Goal: Transaction & Acquisition: Obtain resource

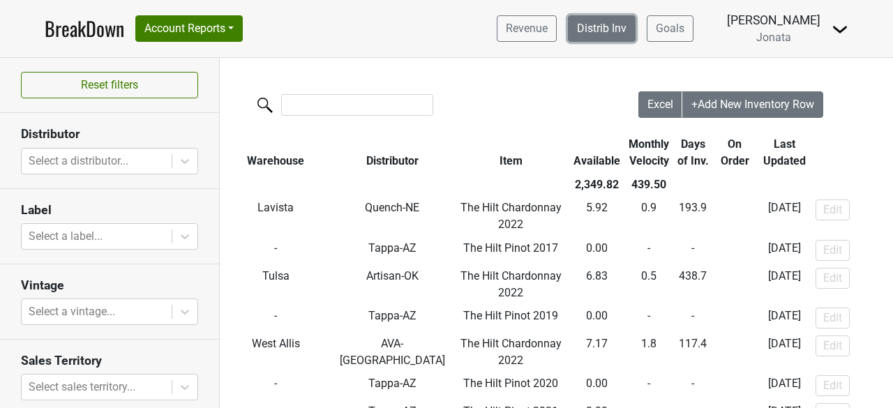
click at [635, 22] on link "Distrib Inv" at bounding box center [602, 28] width 68 height 26
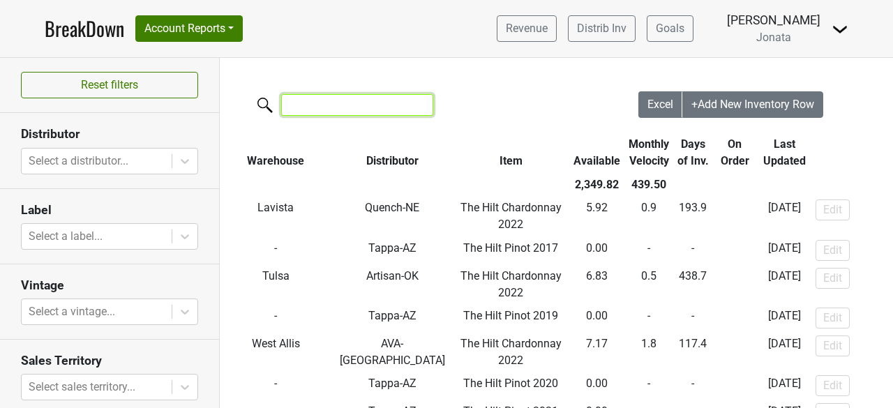
click at [321, 115] on input "search" at bounding box center [357, 105] width 152 height 22
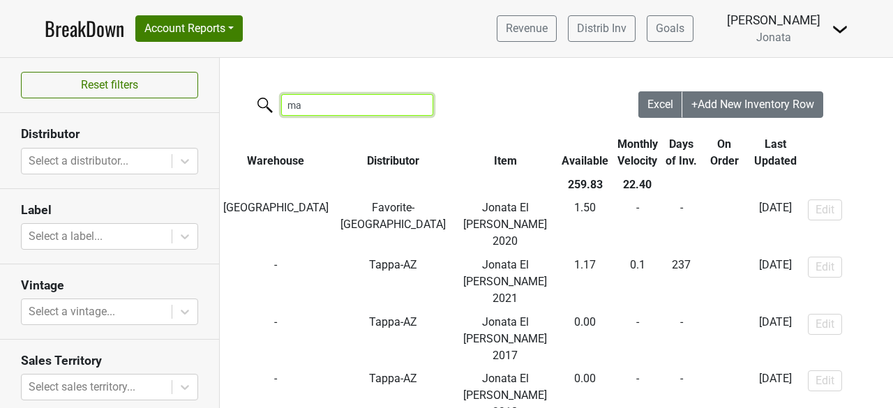
type input "m"
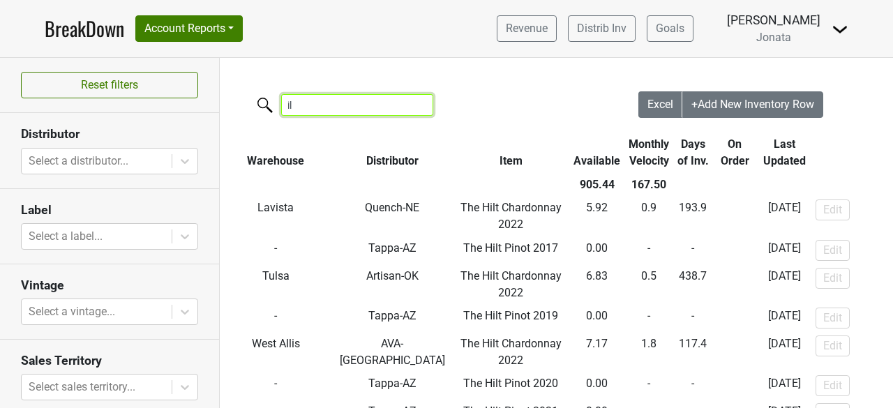
type input "i"
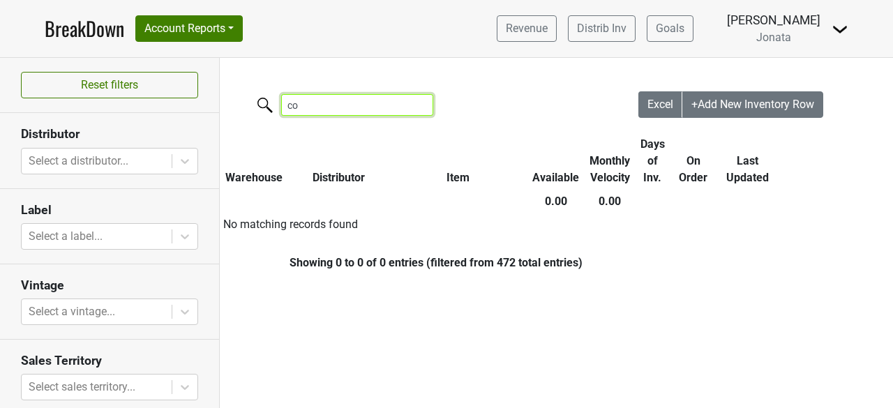
type input "c"
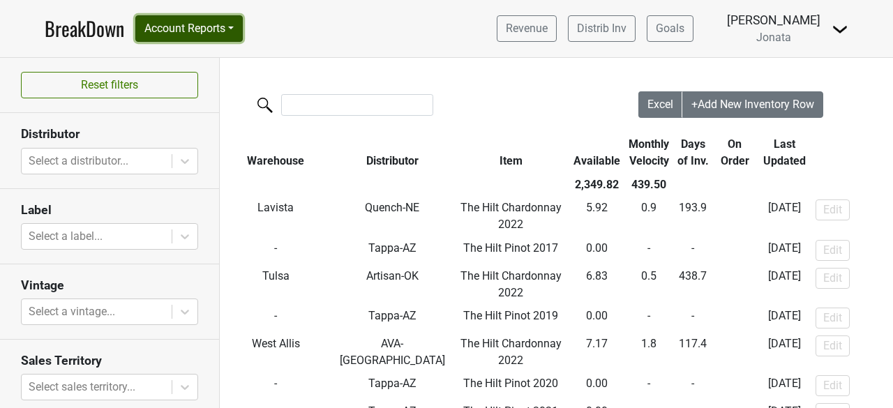
click at [209, 24] on button "Account Reports" at bounding box center [188, 28] width 107 height 26
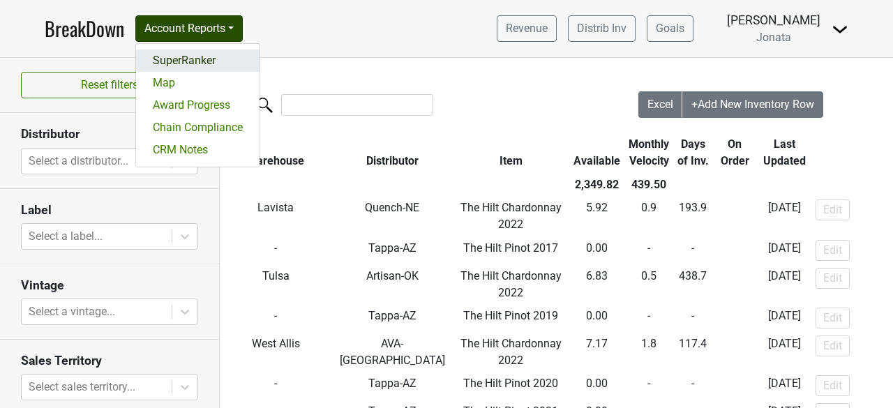
click at [179, 59] on link "SuperRanker" at bounding box center [197, 61] width 123 height 22
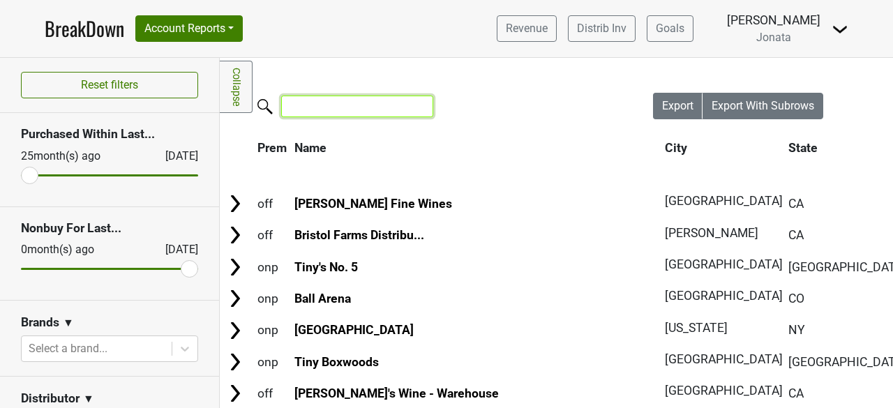
click at [307, 109] on input "search" at bounding box center [357, 107] width 152 height 22
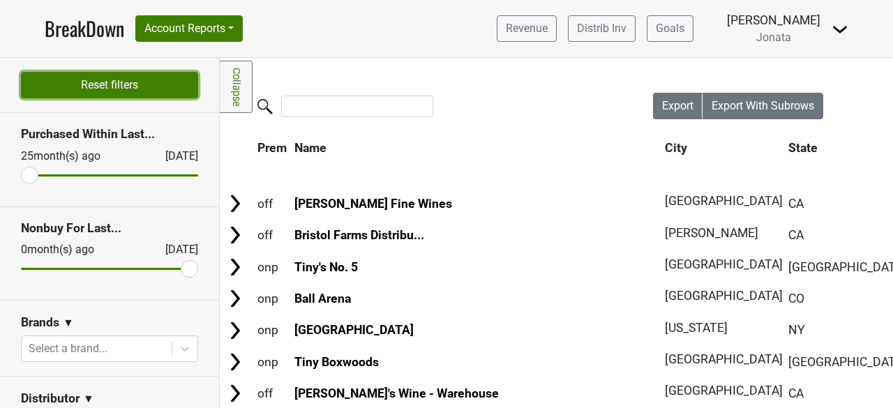
click at [96, 75] on button "Reset filters" at bounding box center [109, 85] width 177 height 26
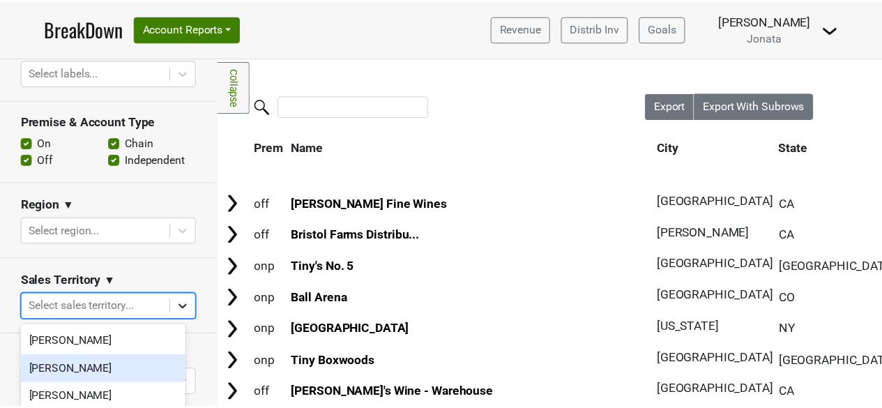
scroll to position [62, 0]
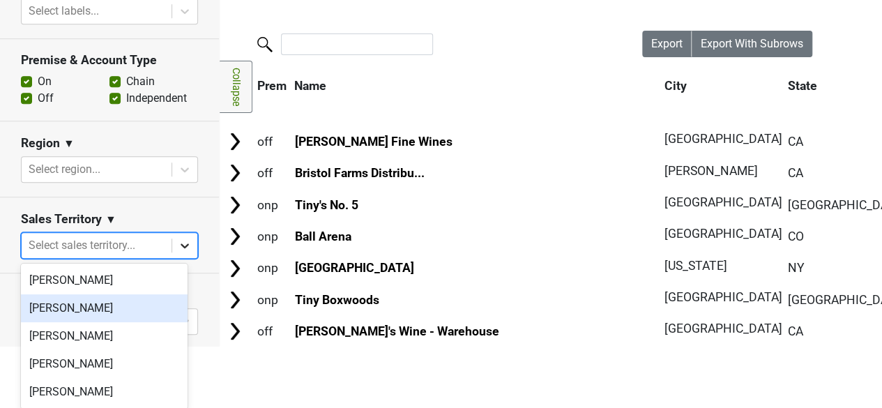
click at [176, 308] on body "BreakDown Account Reports SuperRanker Map Award Progress Chain Compliance CRM N…" at bounding box center [441, 142] width 882 height 408
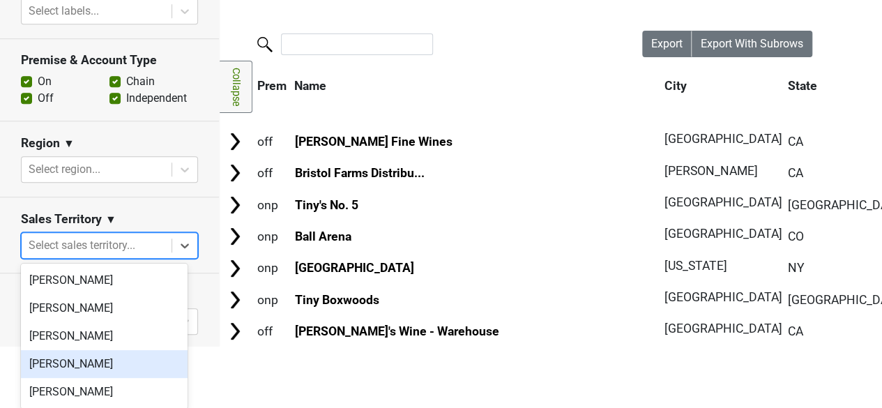
click at [84, 361] on div "JD Waggoner" at bounding box center [104, 364] width 167 height 28
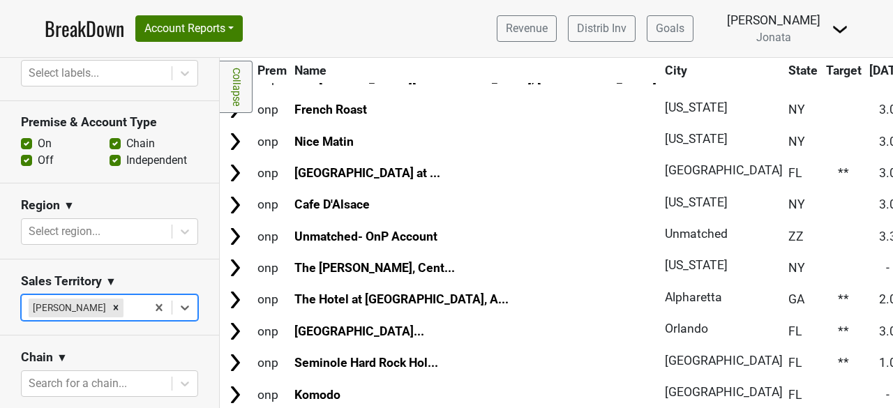
scroll to position [0, 0]
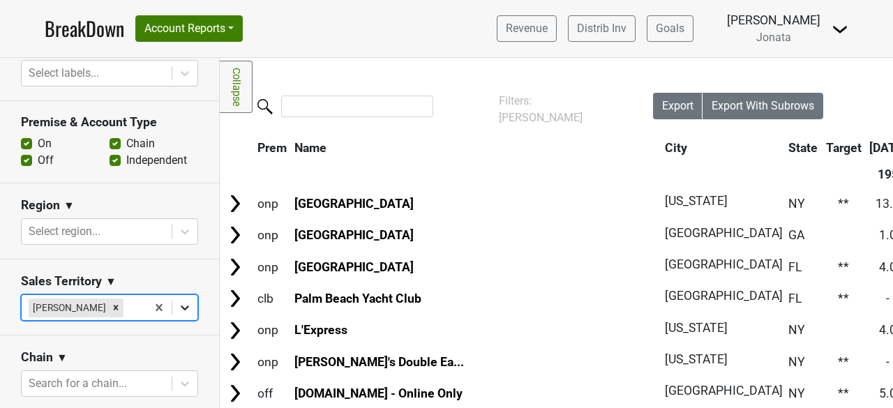
click at [174, 301] on body "BreakDown Account Reports SuperRanker Map Award Progress Chain Compliance CRM N…" at bounding box center [446, 204] width 893 height 408
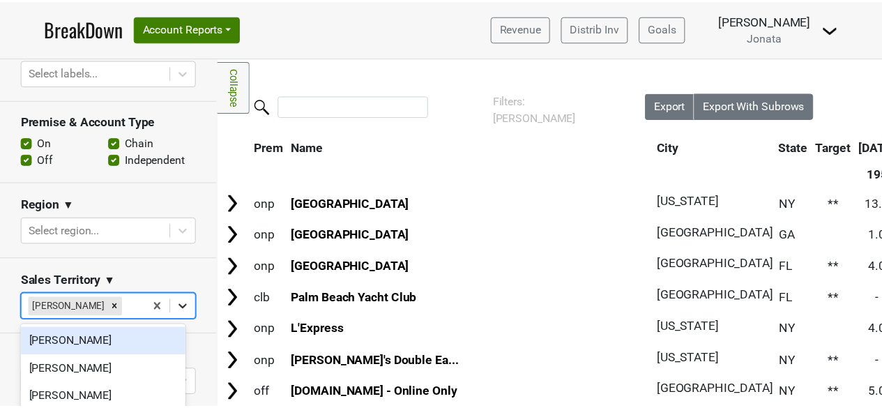
scroll to position [34, 0]
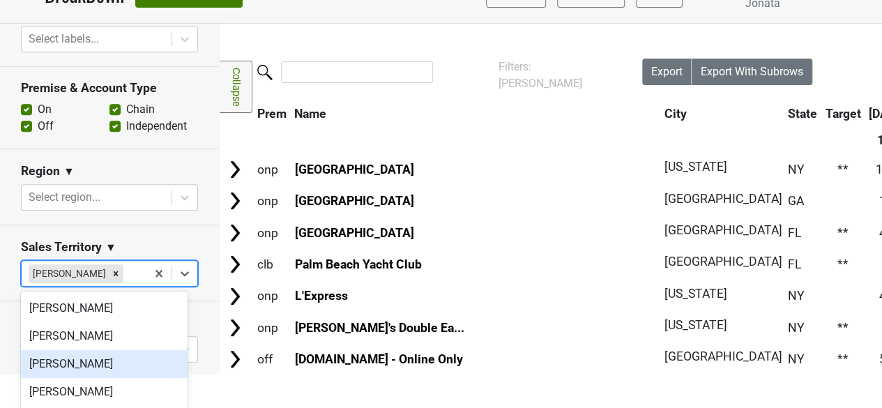
click at [91, 362] on div "[PERSON_NAME]" at bounding box center [104, 364] width 167 height 28
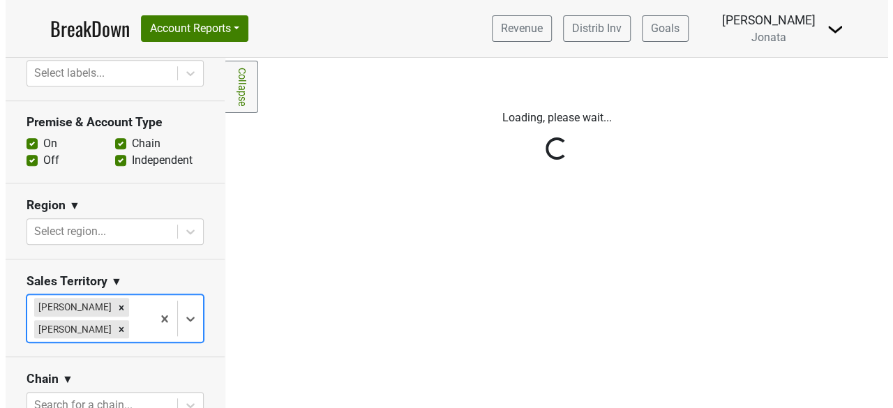
scroll to position [0, 0]
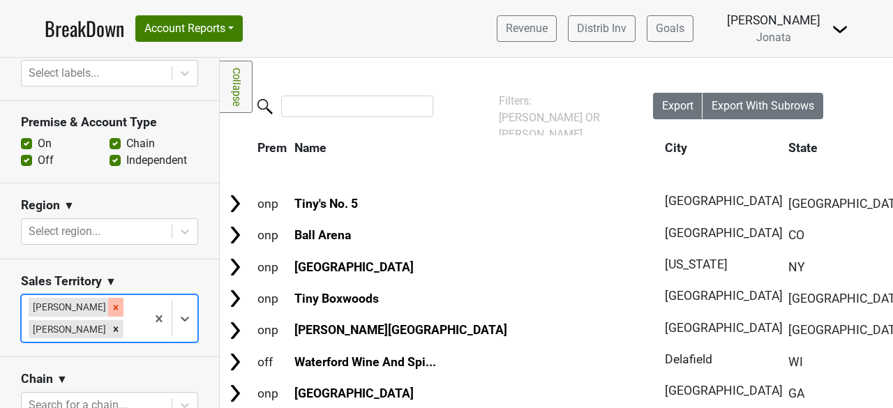
click at [111, 306] on icon "Remove JD Waggoner" at bounding box center [116, 308] width 10 height 10
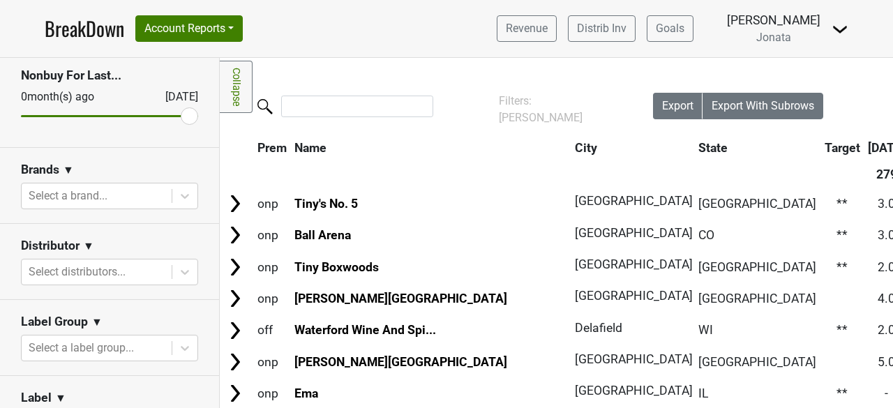
scroll to position [144, 0]
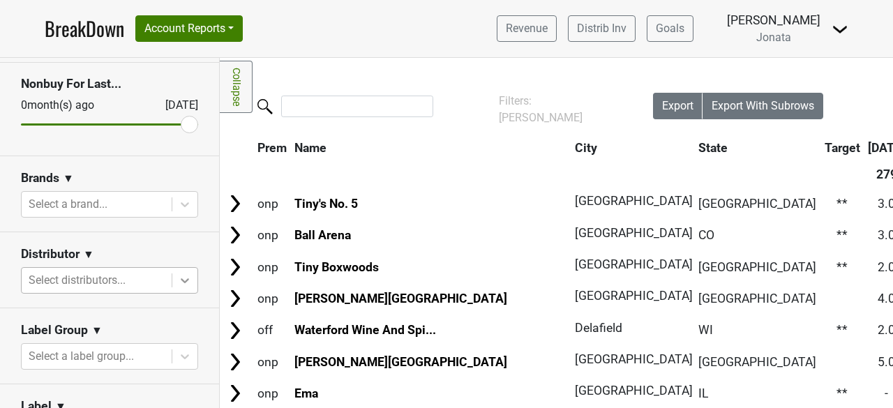
click at [178, 281] on icon at bounding box center [185, 280] width 14 height 14
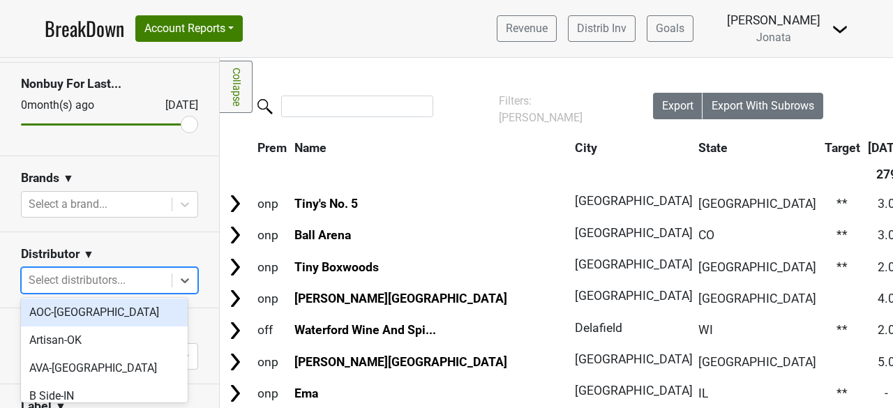
scroll to position [89, 0]
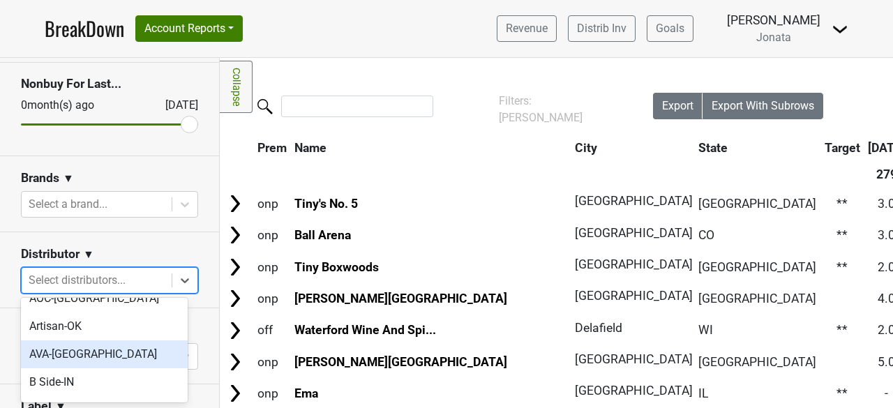
click at [59, 342] on div "AVA-WI" at bounding box center [104, 354] width 167 height 28
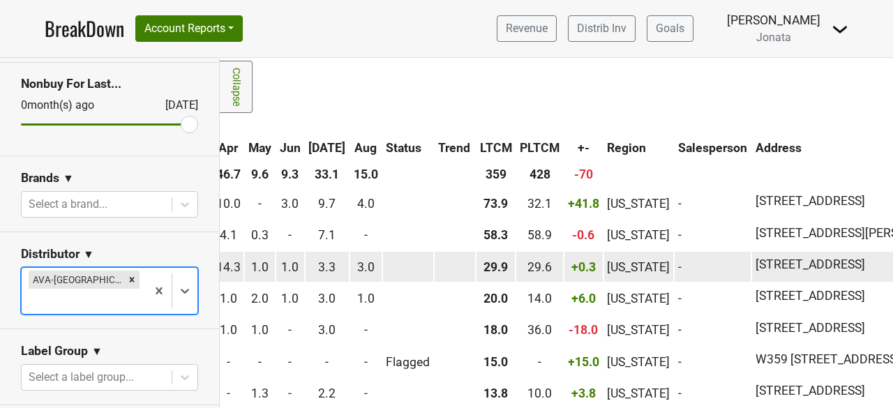
scroll to position [0, 948]
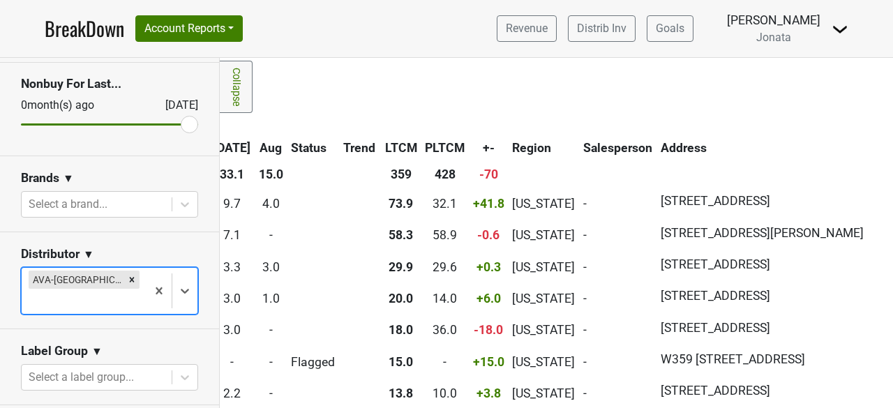
click at [845, 30] on img at bounding box center [839, 29] width 17 height 17
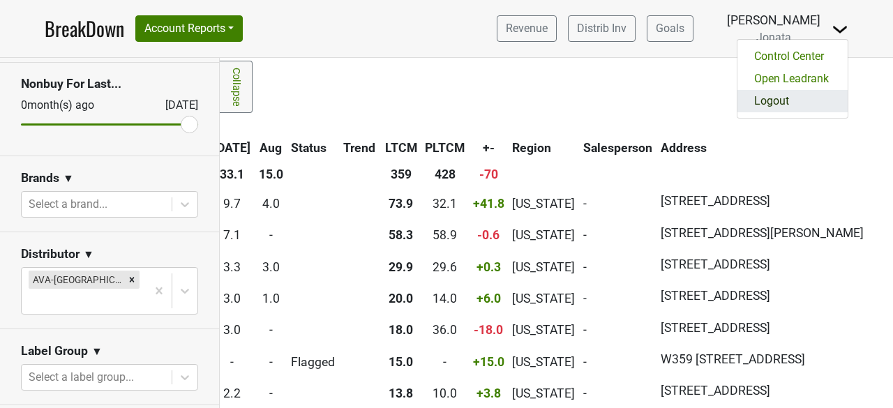
click at [754, 105] on link "Logout" at bounding box center [792, 101] width 110 height 22
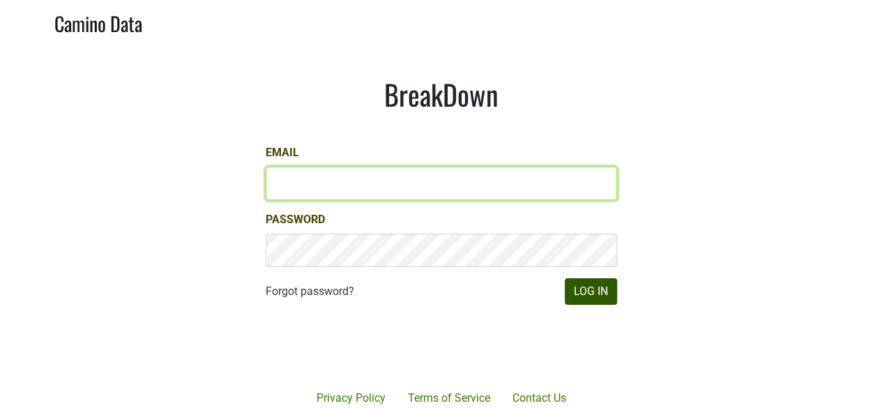
type input "james@jonata.com"
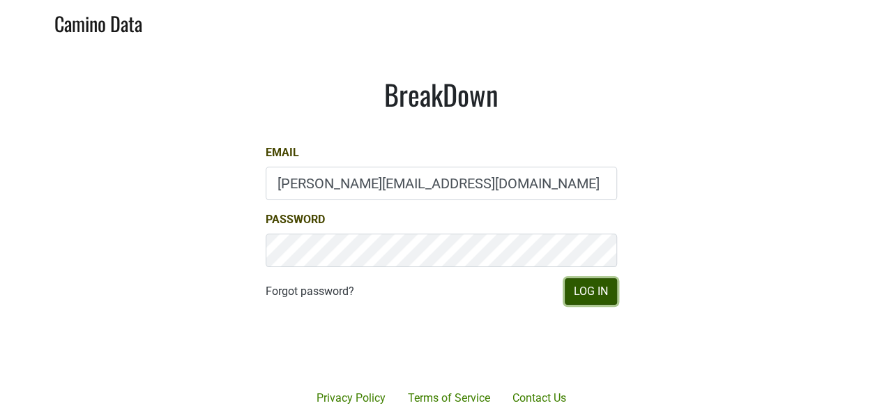
click at [577, 281] on button "Log In" at bounding box center [591, 291] width 52 height 26
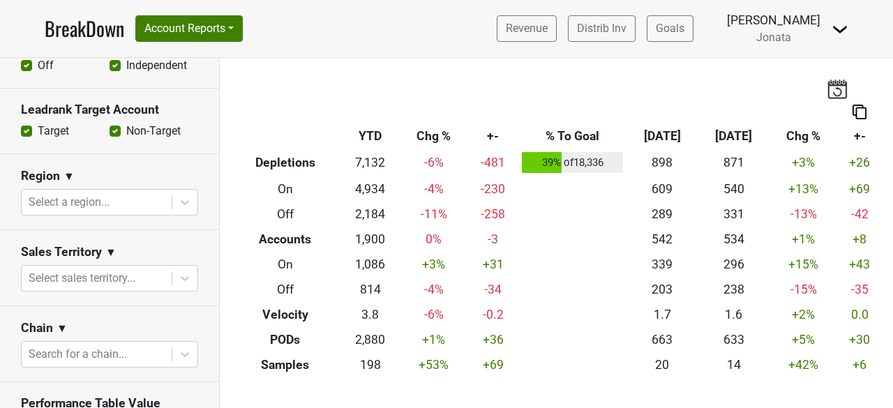
scroll to position [549, 0]
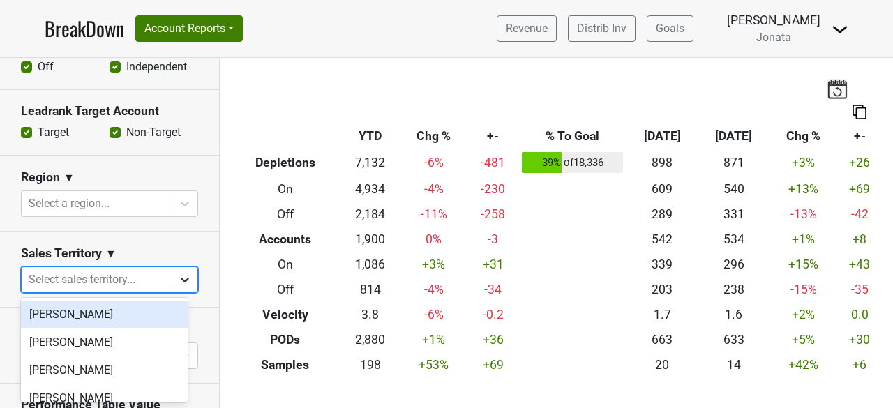
click at [178, 274] on icon at bounding box center [185, 280] width 14 height 14
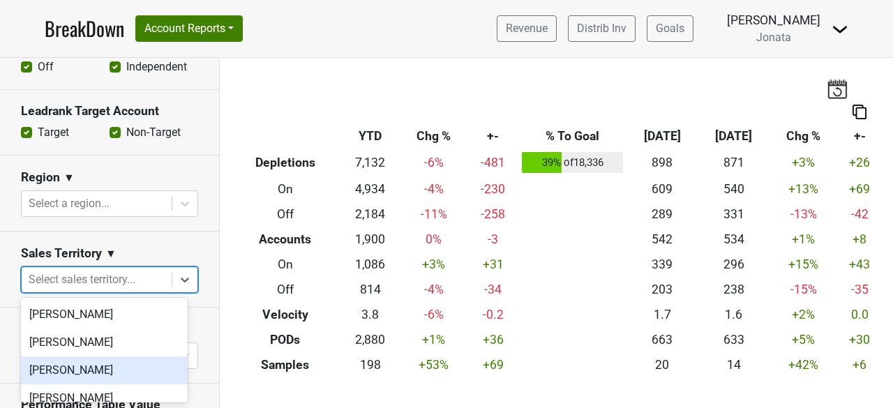
click at [84, 366] on div "[PERSON_NAME]" at bounding box center [104, 370] width 167 height 28
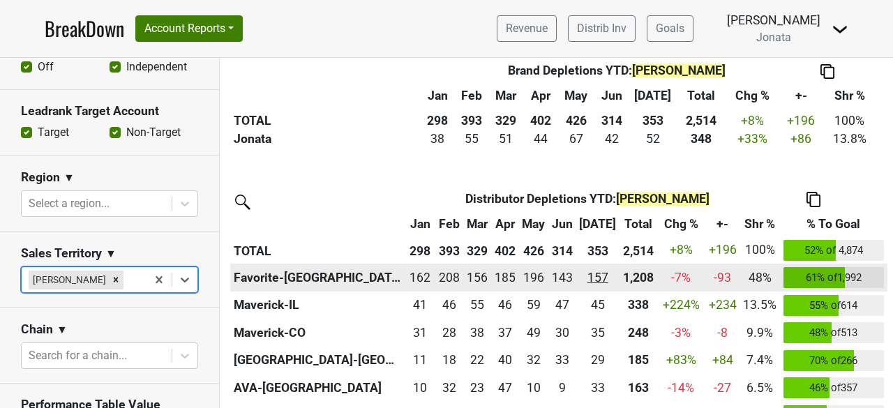
scroll to position [410, 0]
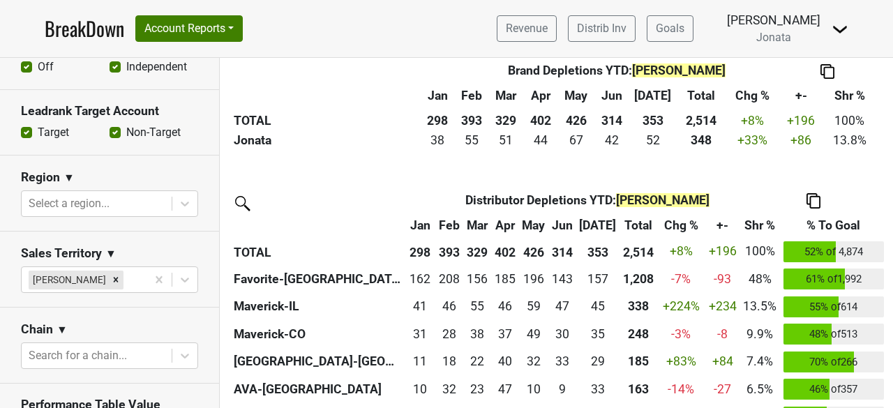
click at [825, 227] on th "% To Goal" at bounding box center [833, 225] width 107 height 25
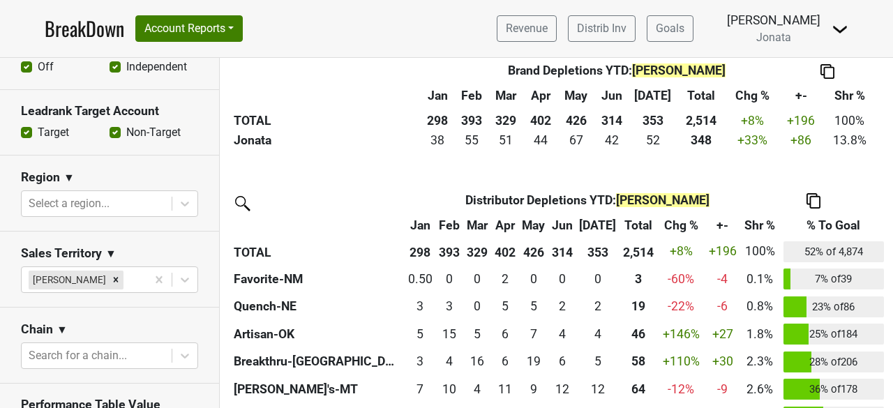
click at [825, 227] on th "% To Goal" at bounding box center [833, 225] width 107 height 25
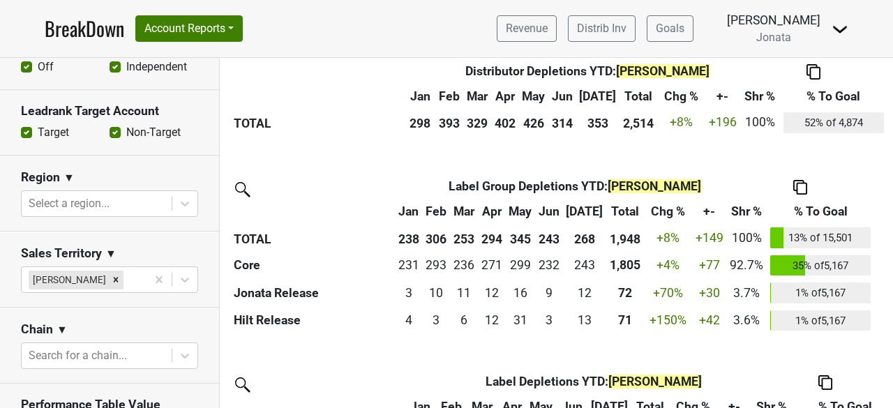
scroll to position [870, 0]
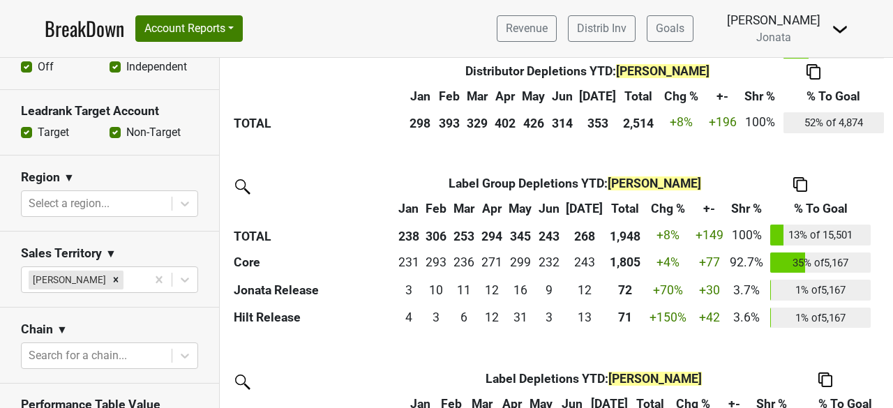
click at [832, 205] on th "% To Goal" at bounding box center [819, 208] width 107 height 25
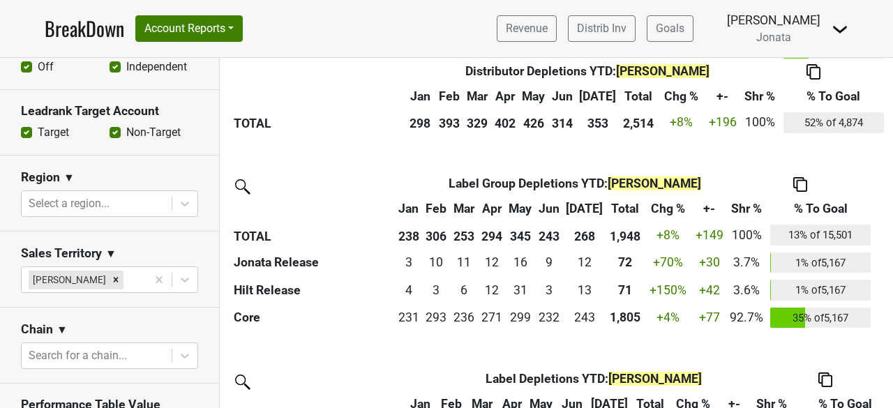
click at [832, 205] on th "% To Goal" at bounding box center [819, 208] width 107 height 25
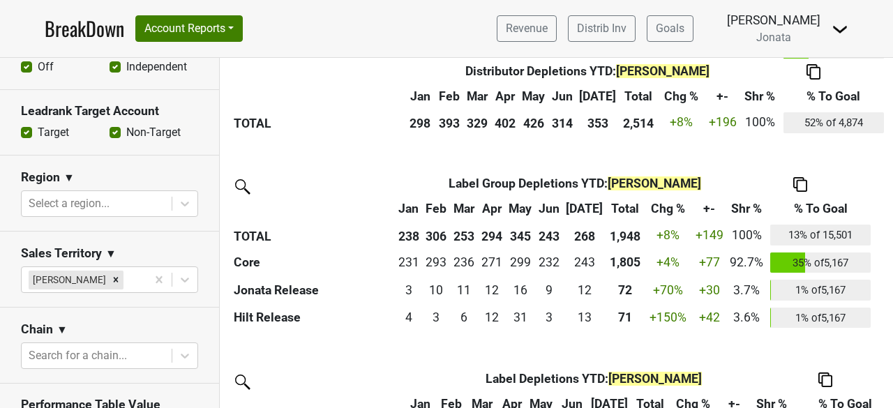
click at [832, 205] on th "% To Goal" at bounding box center [819, 208] width 107 height 25
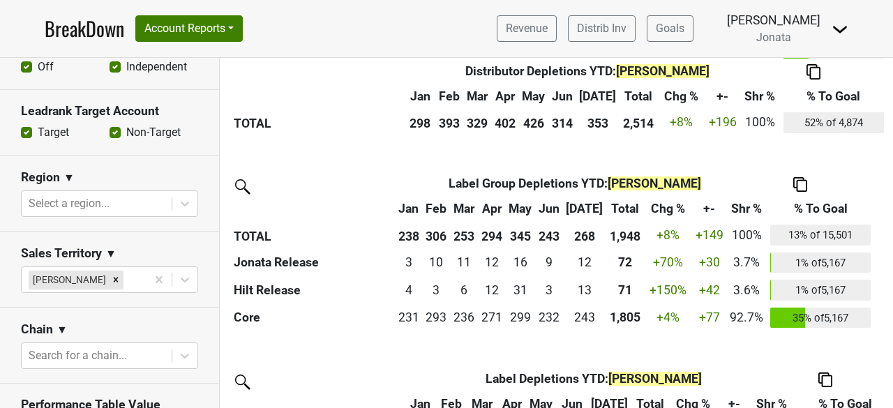
click at [832, 205] on th "% To Goal" at bounding box center [819, 208] width 107 height 25
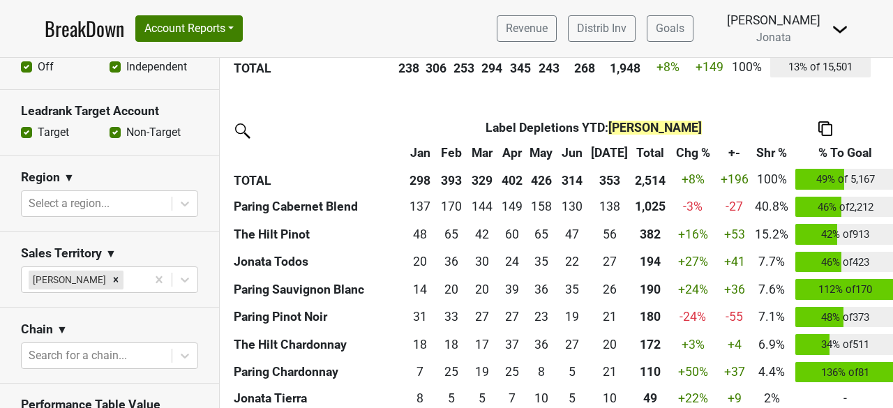
scroll to position [1135, 0]
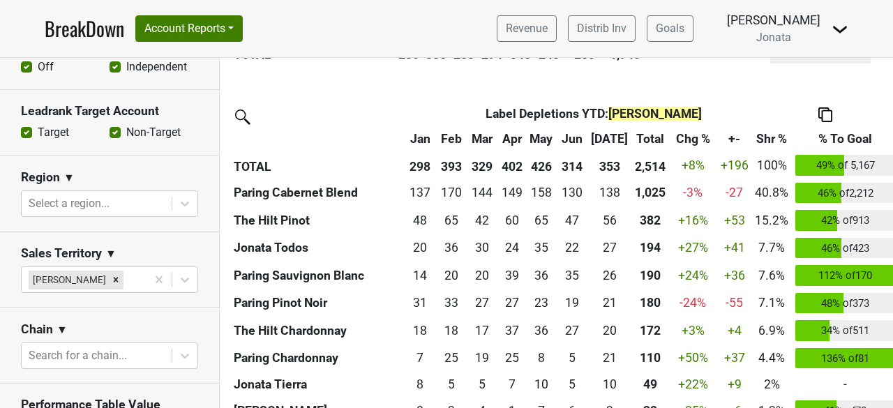
click at [824, 139] on th "% To Goal" at bounding box center [844, 138] width 107 height 25
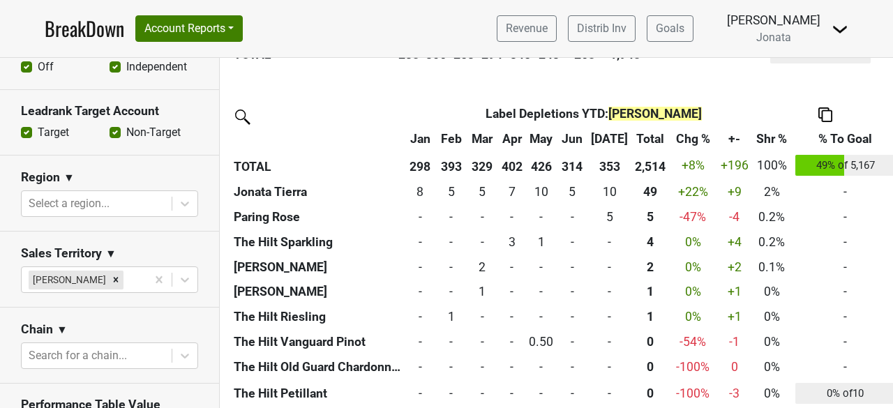
click at [824, 139] on th "% To Goal" at bounding box center [844, 138] width 107 height 25
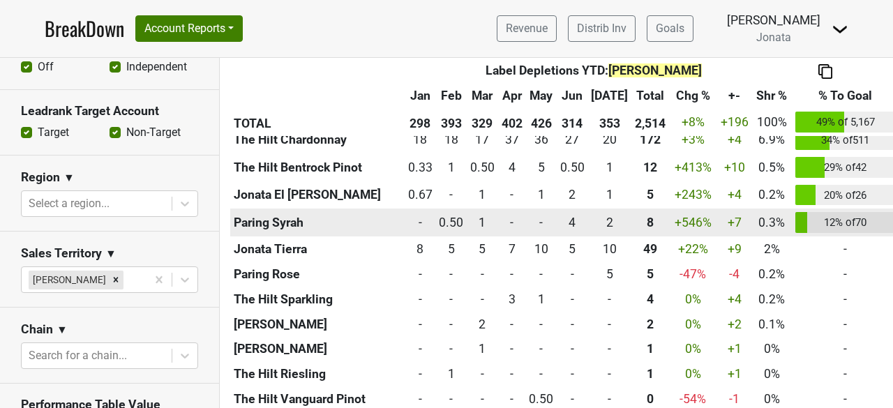
scroll to position [1570, 0]
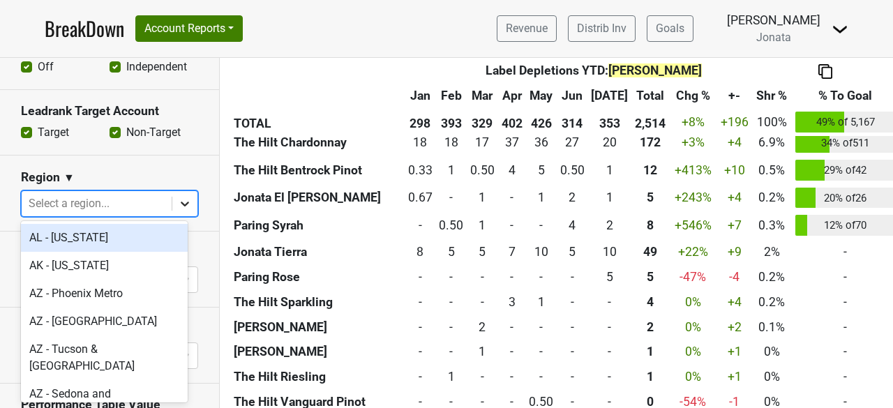
click at [181, 205] on icon at bounding box center [185, 204] width 14 height 14
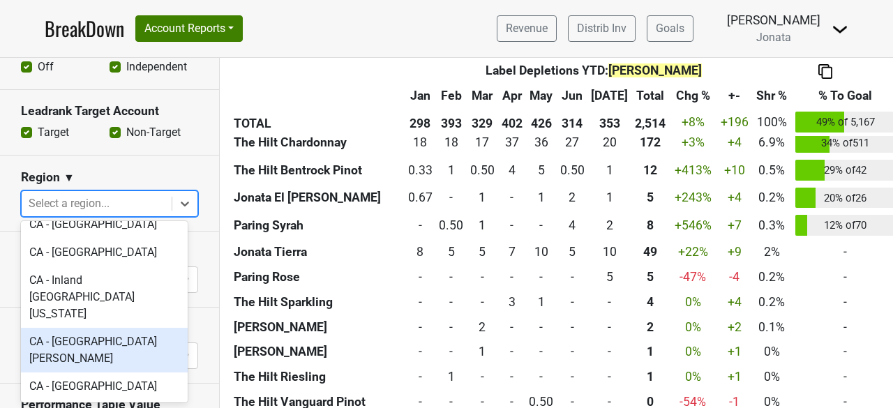
scroll to position [314, 0]
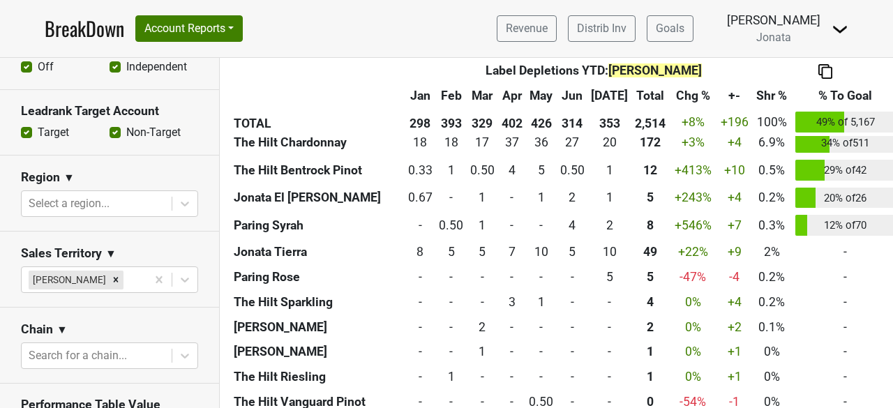
click at [128, 157] on section "Region ▼ Select a region..." at bounding box center [109, 194] width 219 height 76
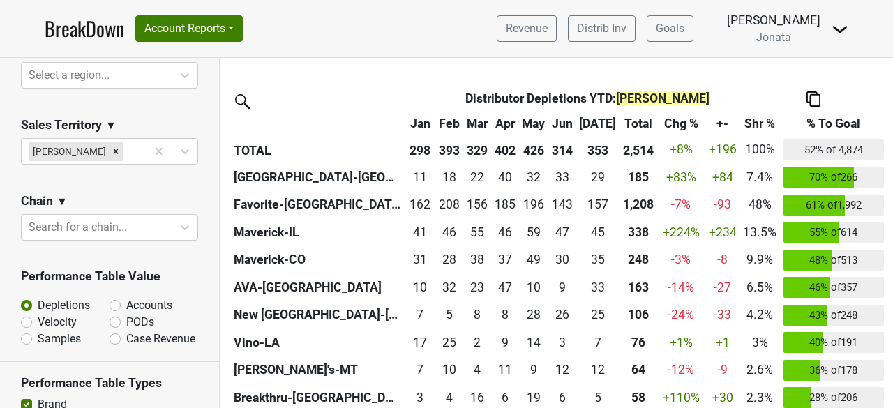
scroll to position [509, 0]
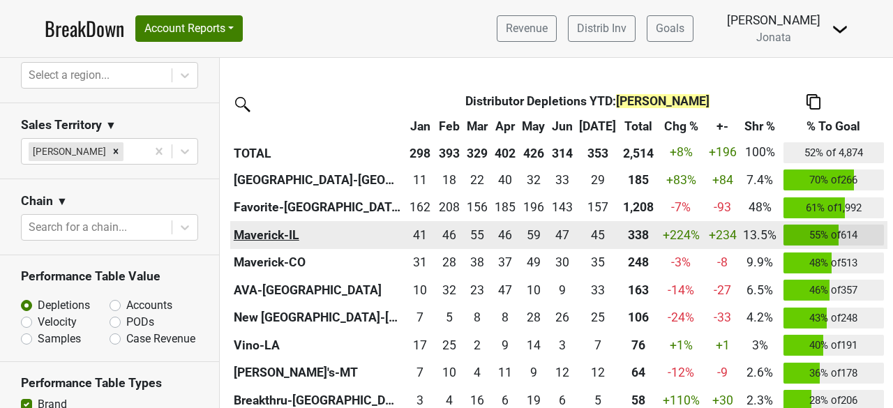
click at [251, 227] on th "Maverick-IL" at bounding box center [317, 235] width 174 height 28
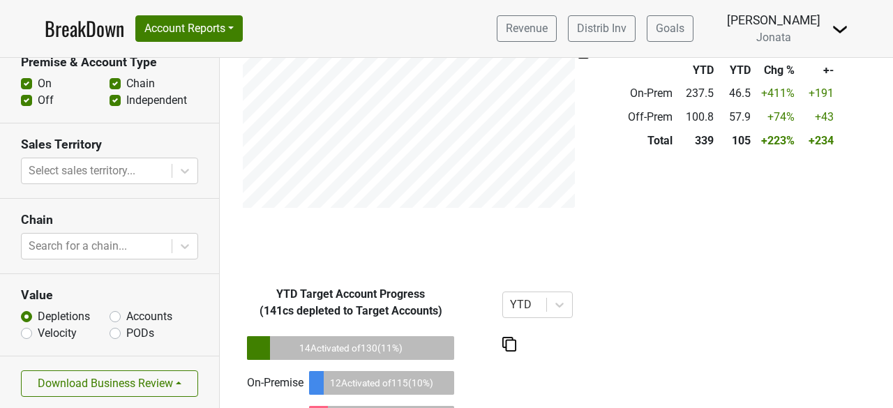
scroll to position [879, 0]
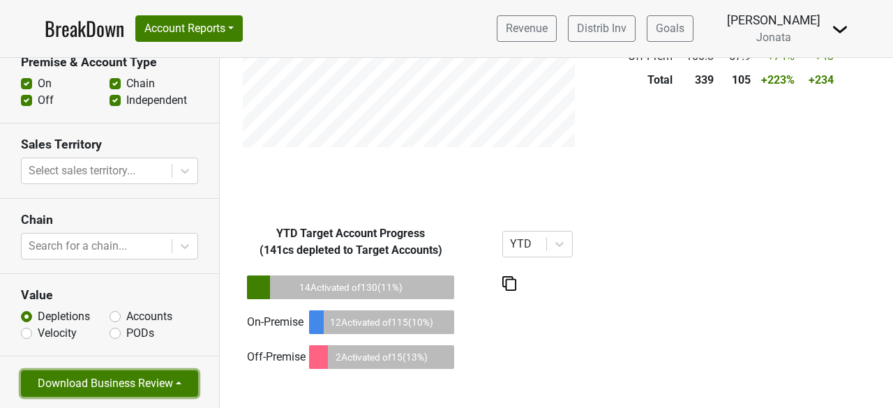
click at [129, 379] on button "Download Business Review" at bounding box center [109, 383] width 177 height 26
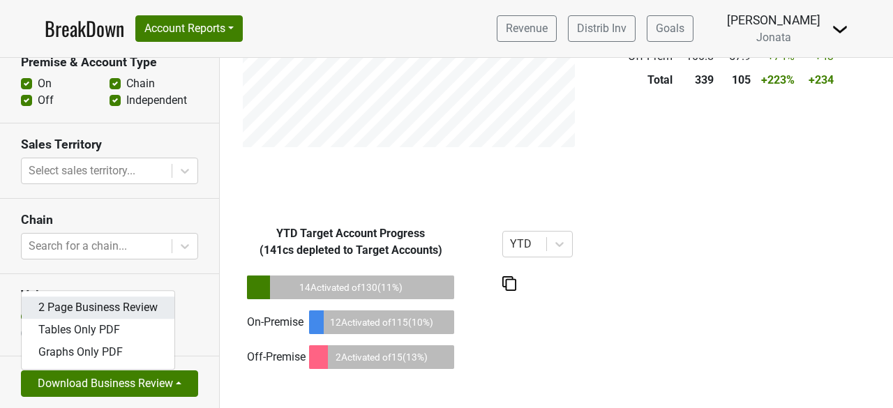
click at [99, 301] on link "2 Page Business Review" at bounding box center [98, 307] width 153 height 22
